Goal: Task Accomplishment & Management: Complete application form

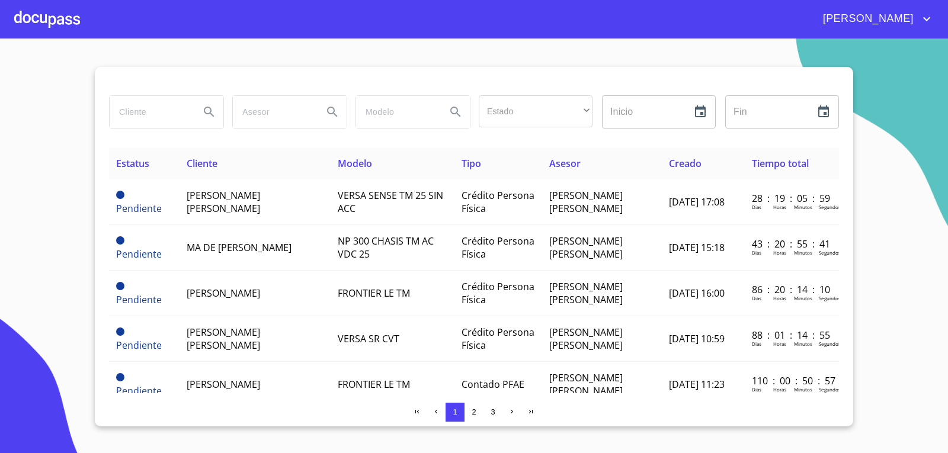
click at [53, 12] on div at bounding box center [47, 19] width 66 height 38
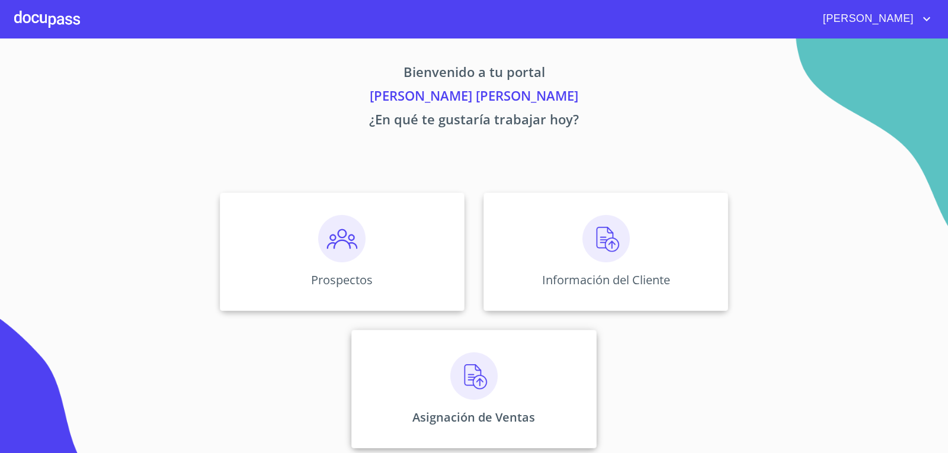
scroll to position [5, 0]
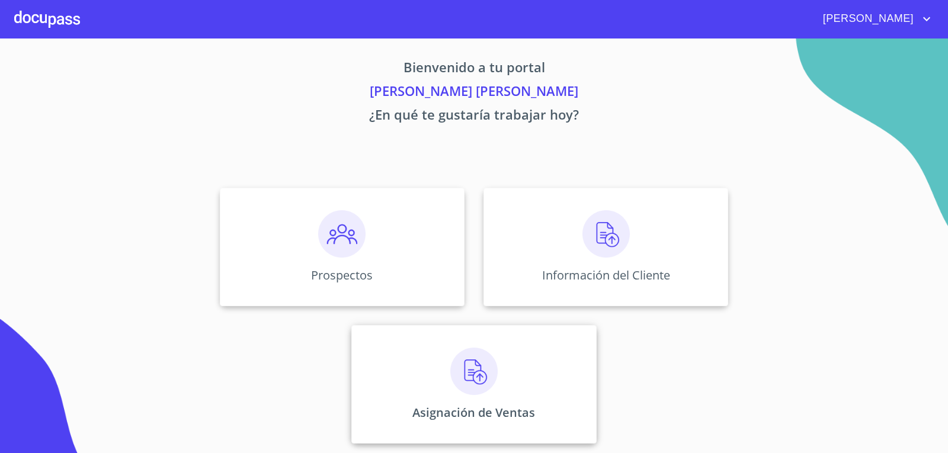
click at [475, 372] on img at bounding box center [473, 371] width 47 height 47
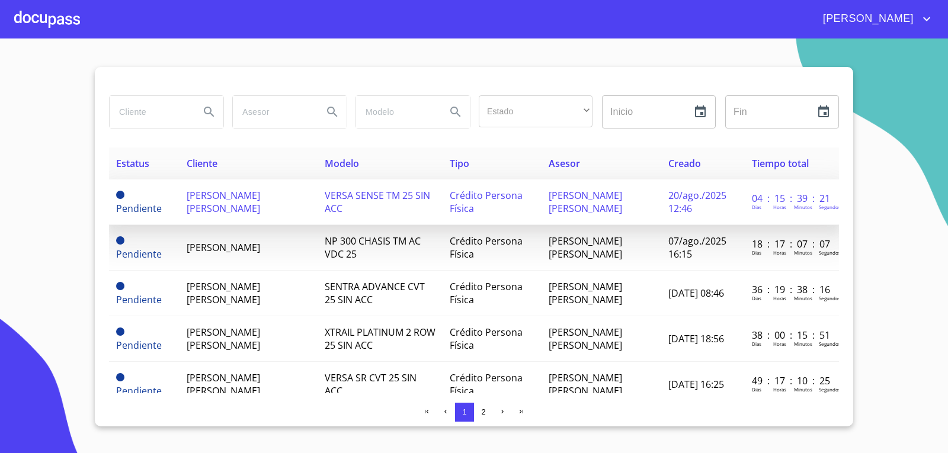
click at [269, 203] on td "[PERSON_NAME] [PERSON_NAME]" at bounding box center [249, 203] width 138 height 46
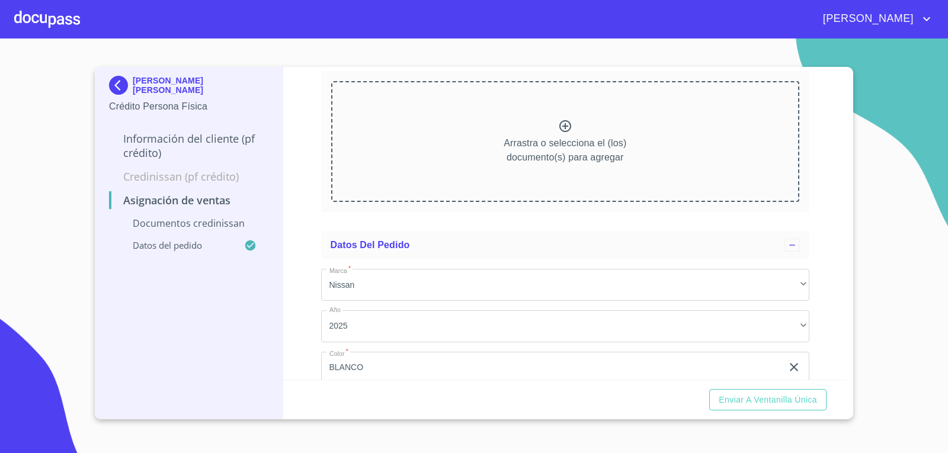
scroll to position [59, 0]
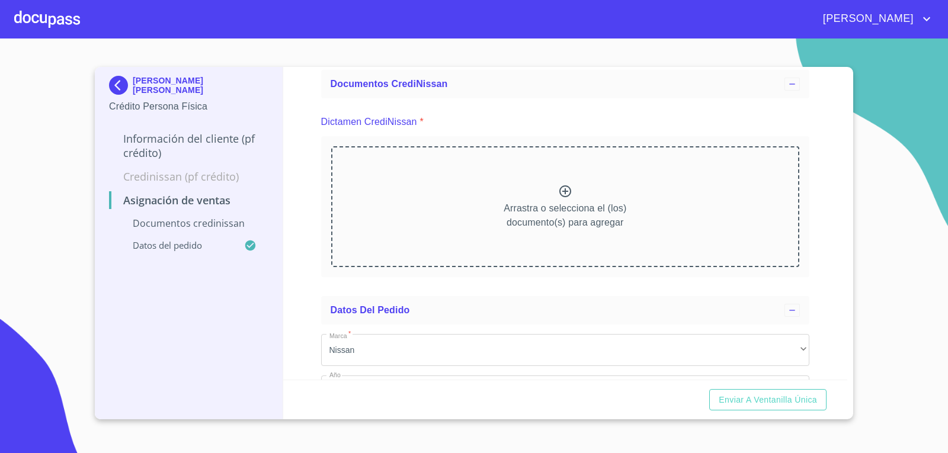
click at [559, 187] on icon at bounding box center [565, 191] width 14 height 14
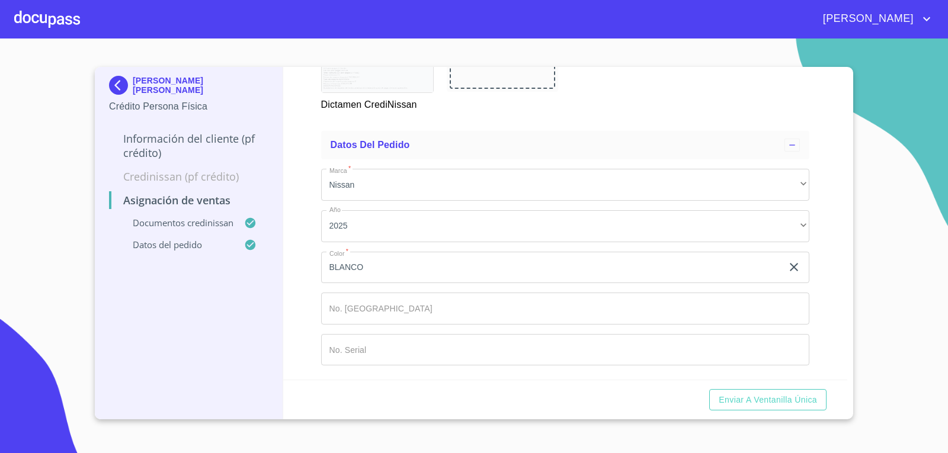
scroll to position [721, 0]
click at [801, 399] on span "Enviar a Ventanilla única" at bounding box center [768, 400] width 98 height 15
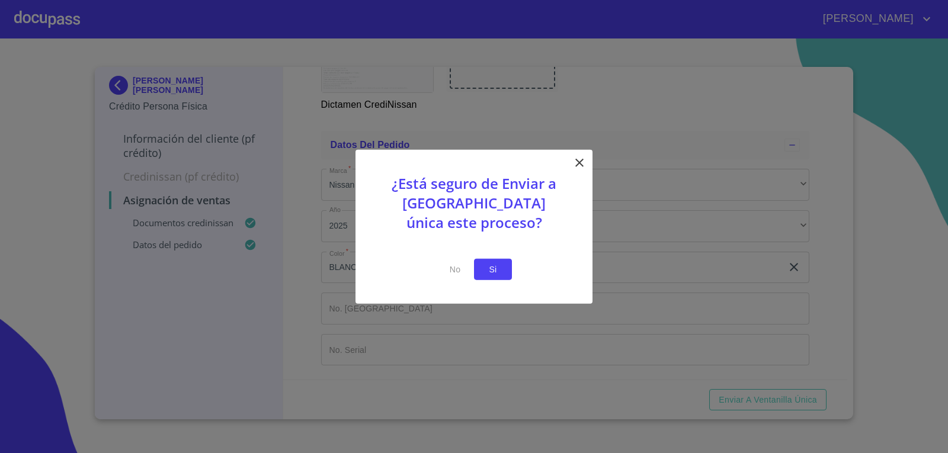
click at [500, 268] on span "Si" at bounding box center [493, 269] width 19 height 15
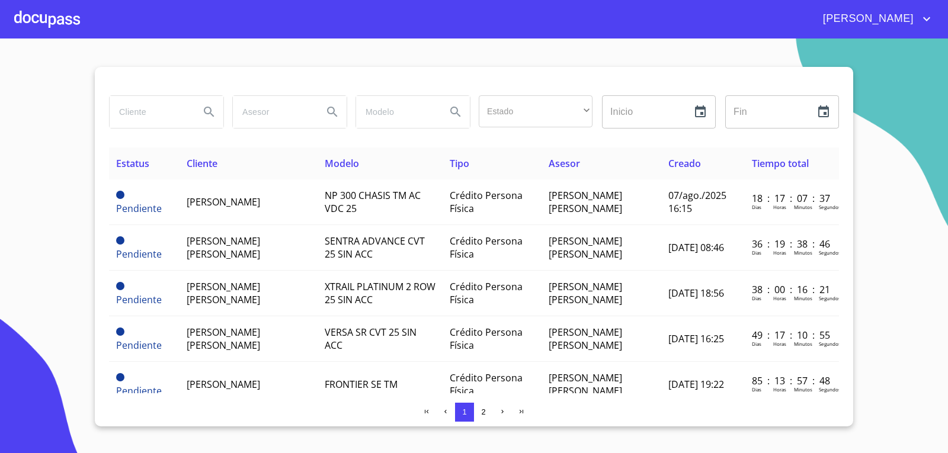
click at [53, 19] on div at bounding box center [47, 19] width 66 height 38
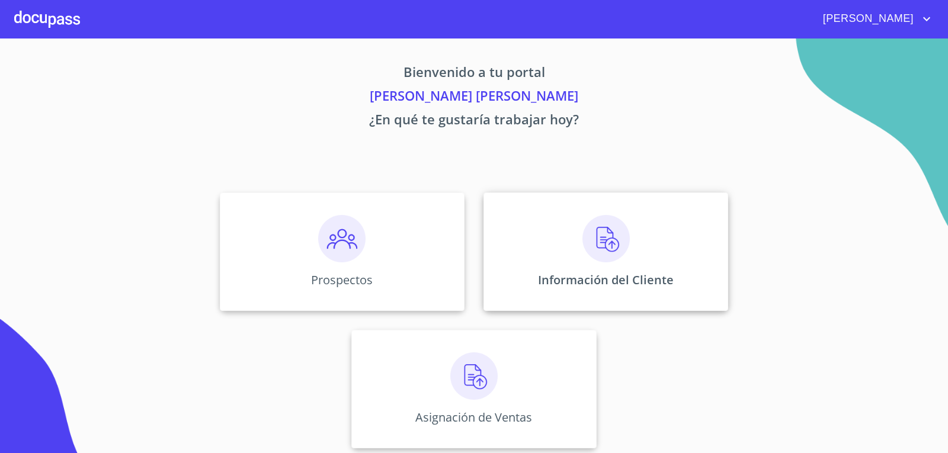
click at [602, 239] on img at bounding box center [606, 238] width 47 height 47
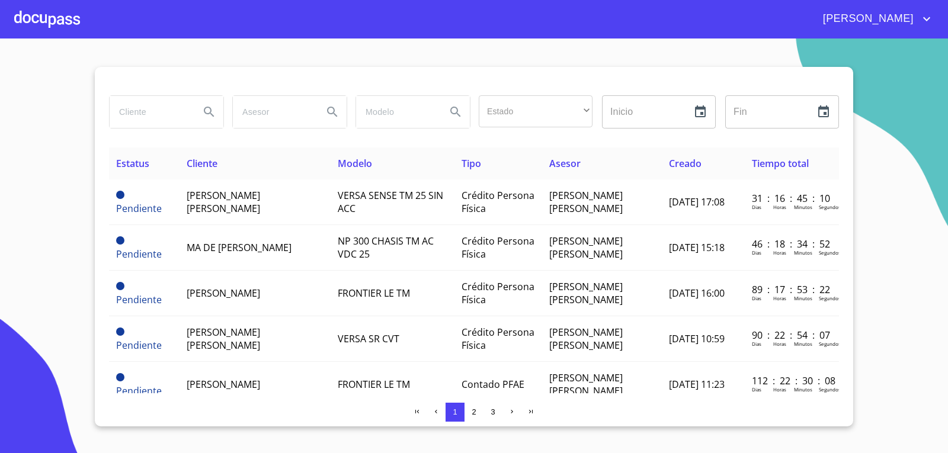
click at [175, 119] on input "search" at bounding box center [150, 112] width 81 height 32
click at [206, 111] on icon "Search" at bounding box center [209, 112] width 14 height 14
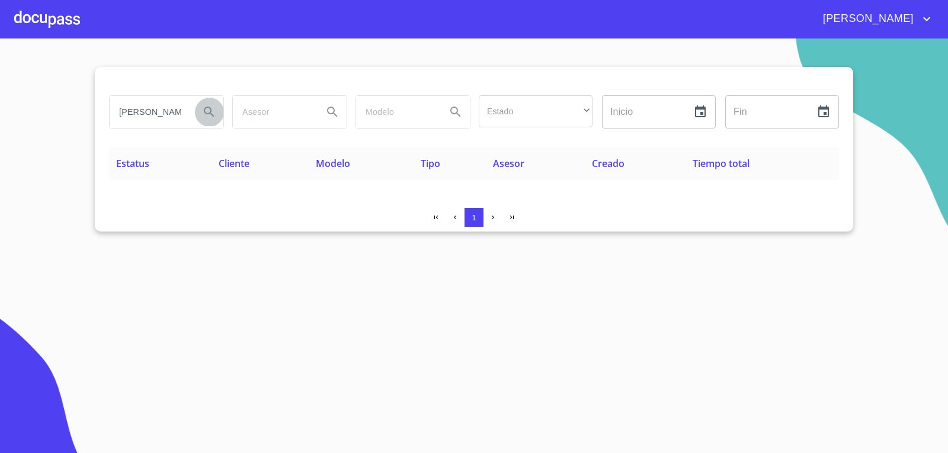
click at [217, 108] on button "Search" at bounding box center [209, 112] width 28 height 28
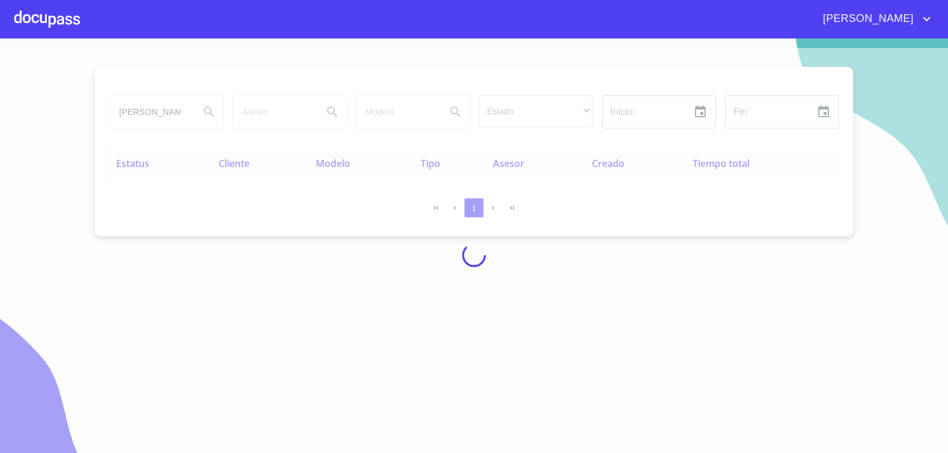
click at [179, 114] on div at bounding box center [474, 255] width 948 height 415
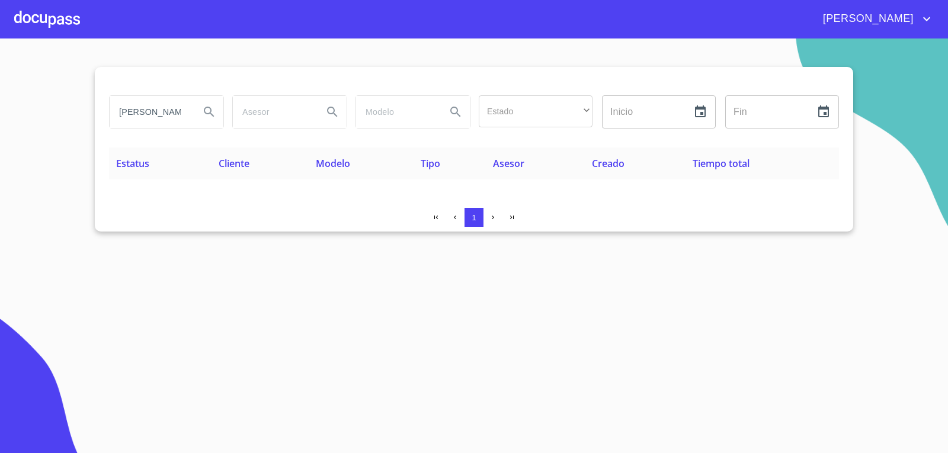
click at [193, 107] on div "[PERSON_NAME]" at bounding box center [167, 112] width 114 height 32
type input "[PERSON_NAME]"
click at [204, 116] on icon "Search" at bounding box center [209, 112] width 14 height 14
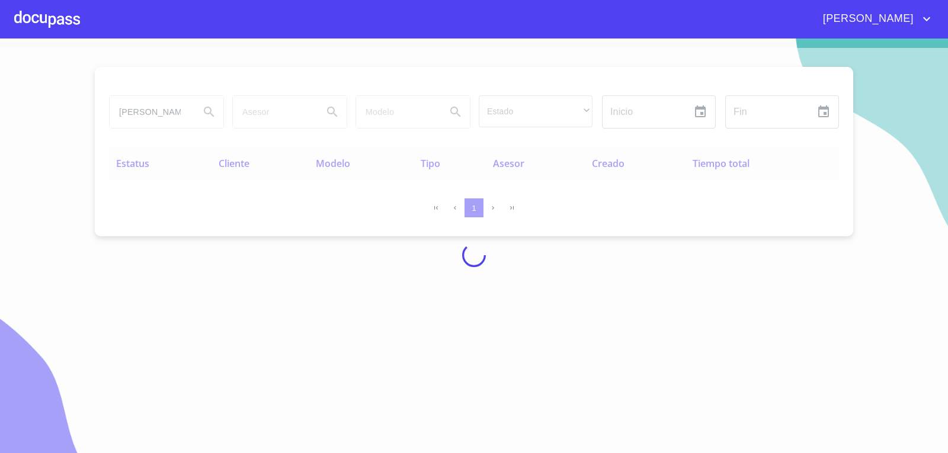
drag, startPoint x: 200, startPoint y: 109, endPoint x: 0, endPoint y: 187, distance: 215.1
click at [0, 187] on div at bounding box center [474, 255] width 948 height 415
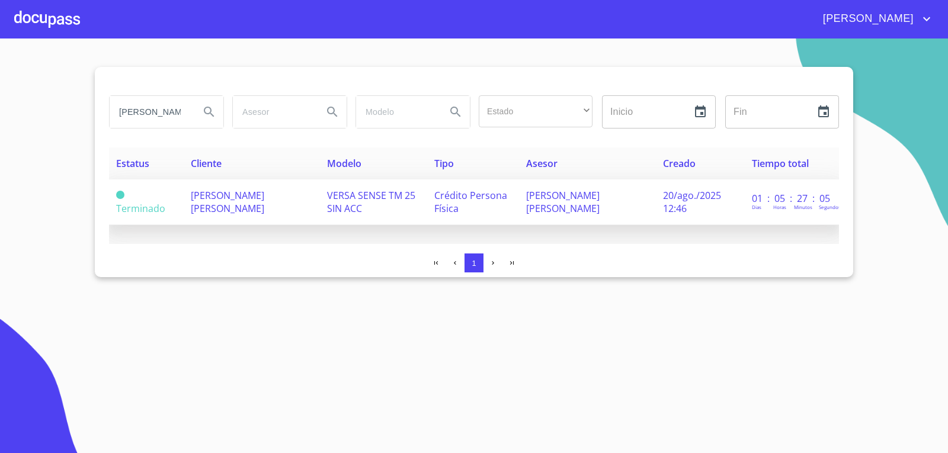
click at [264, 203] on span "[PERSON_NAME] [PERSON_NAME]" at bounding box center [227, 202] width 73 height 26
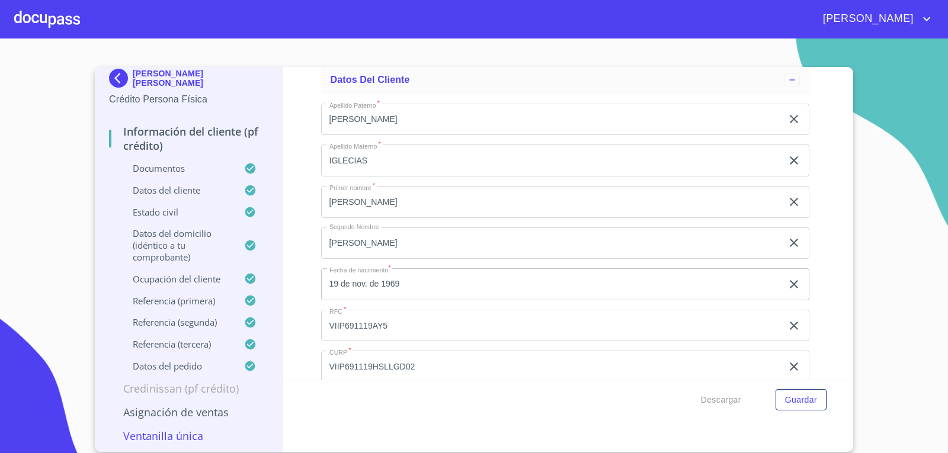
scroll to position [3200, 0]
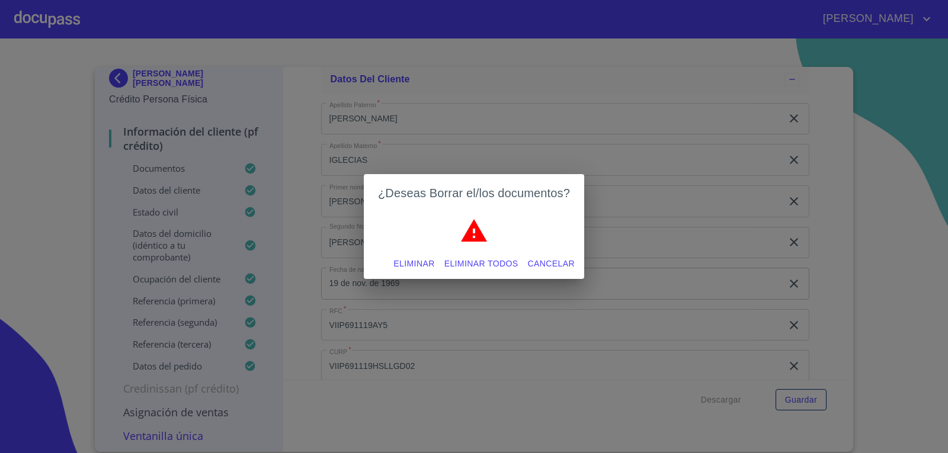
click at [435, 264] on button "Eliminar" at bounding box center [414, 264] width 50 height 22
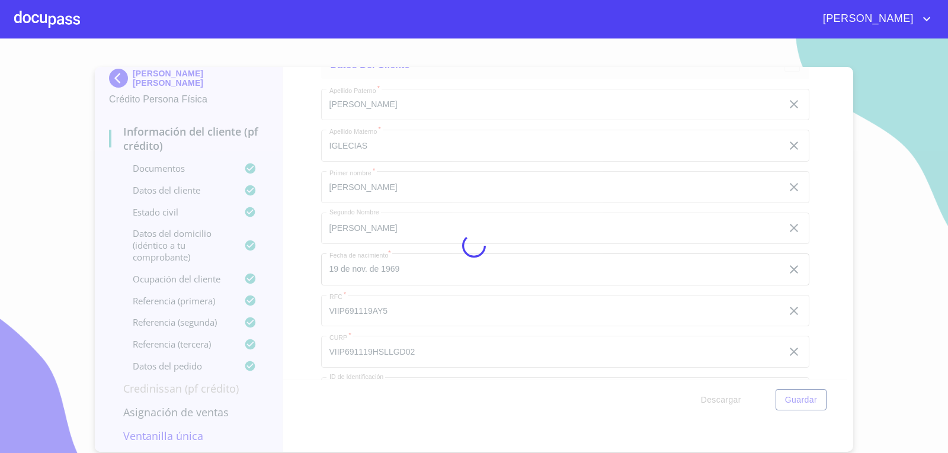
click at [845, 250] on div at bounding box center [474, 246] width 948 height 415
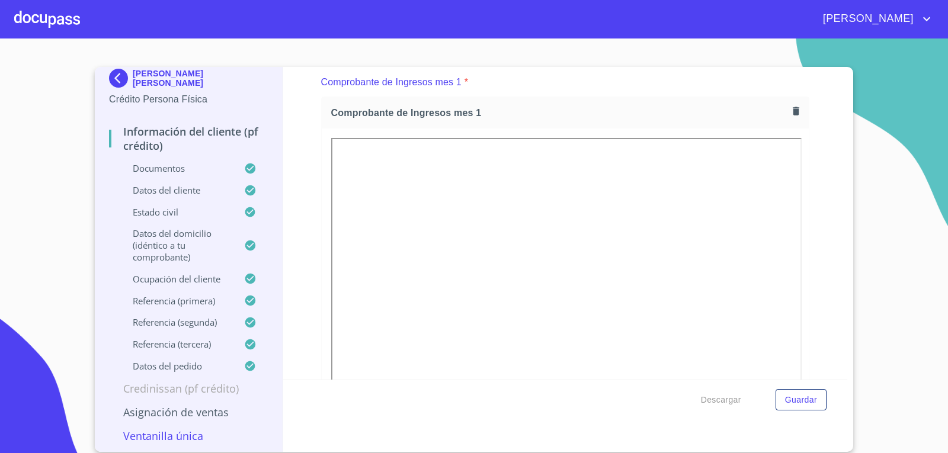
scroll to position [593, 0]
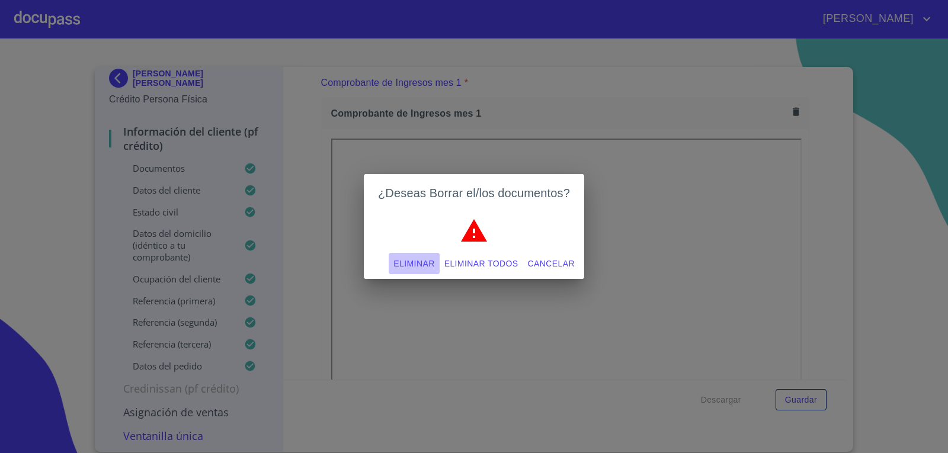
click at [399, 266] on span "Eliminar" at bounding box center [414, 264] width 41 height 15
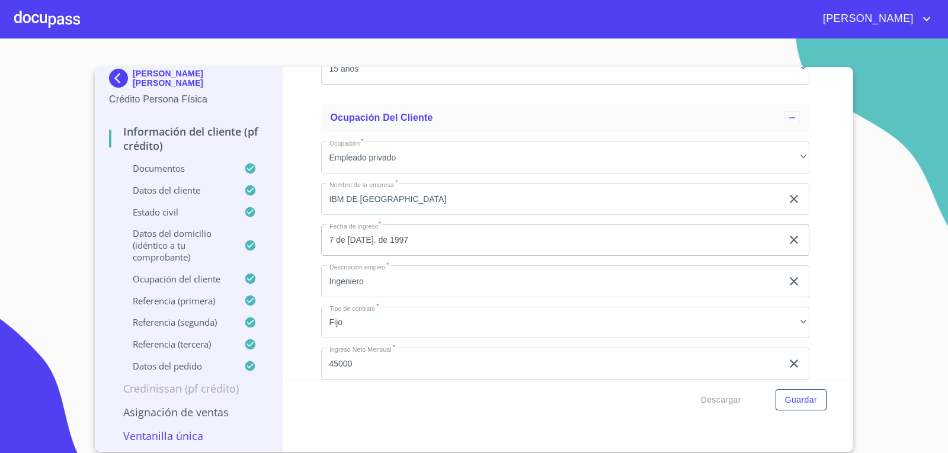
scroll to position [4756, 0]
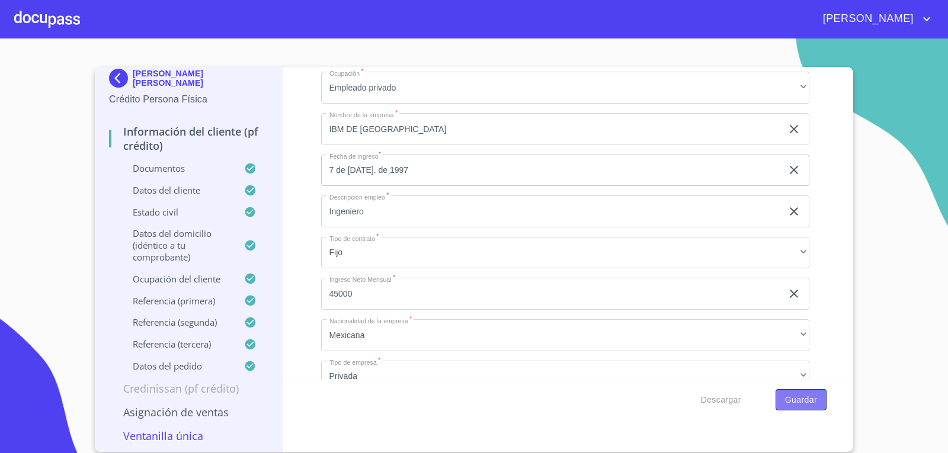
click at [785, 403] on span "Guardar" at bounding box center [801, 400] width 32 height 15
